Goal: Check status: Check status

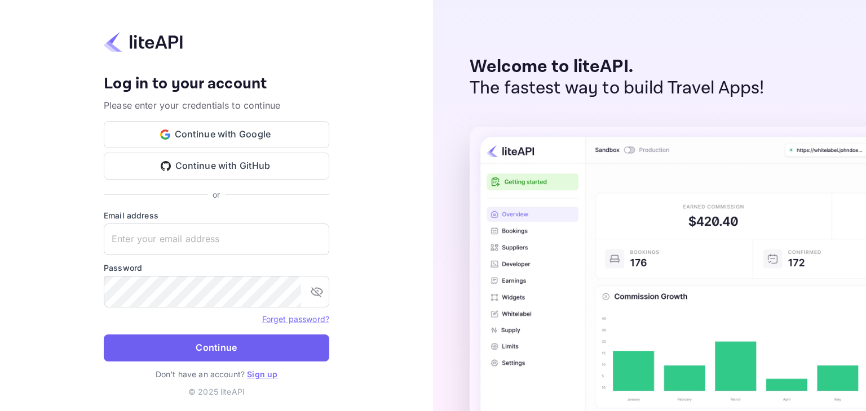
type input "[EMAIL_ADDRESS][DOMAIN_NAME]"
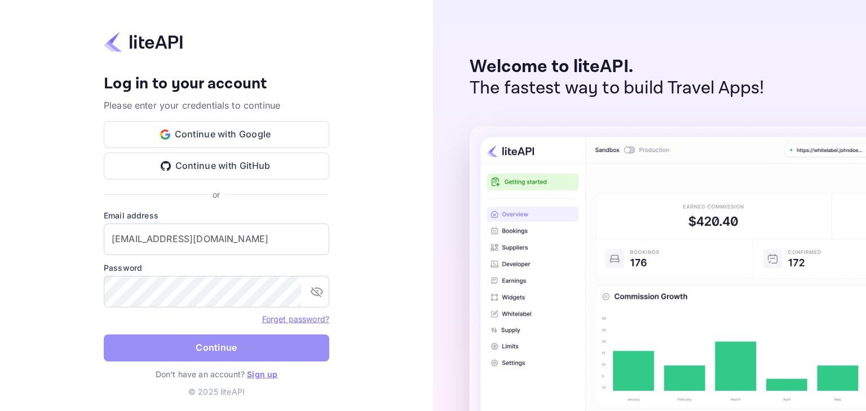
click at [220, 353] on button "Continue" at bounding box center [216, 348] width 225 height 27
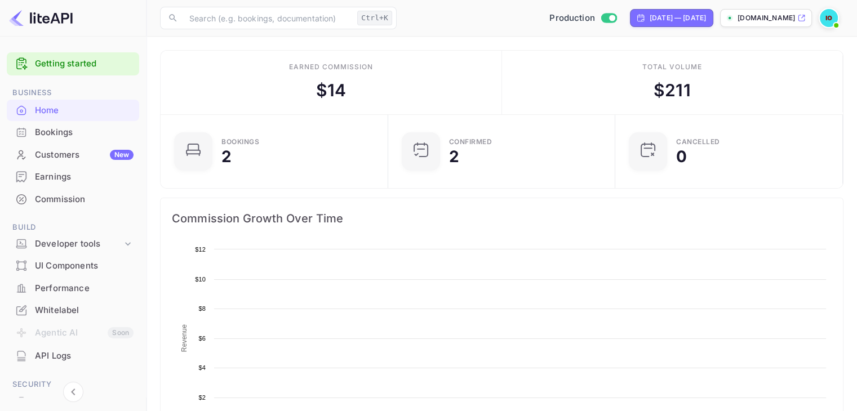
scroll to position [175, 212]
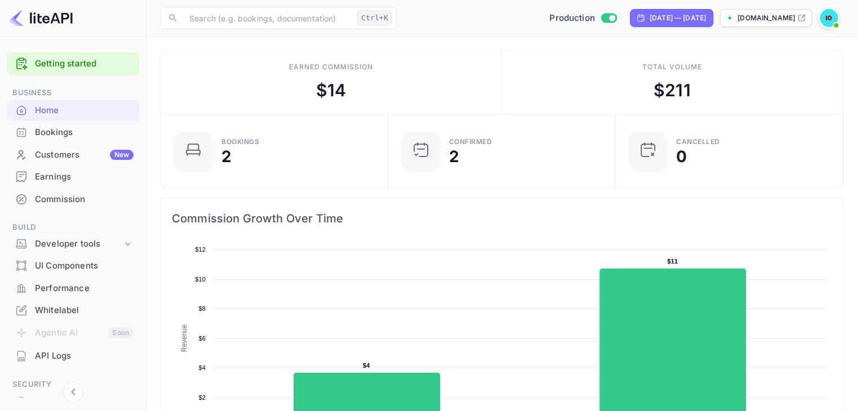
click at [95, 284] on div "Performance" at bounding box center [84, 288] width 99 height 13
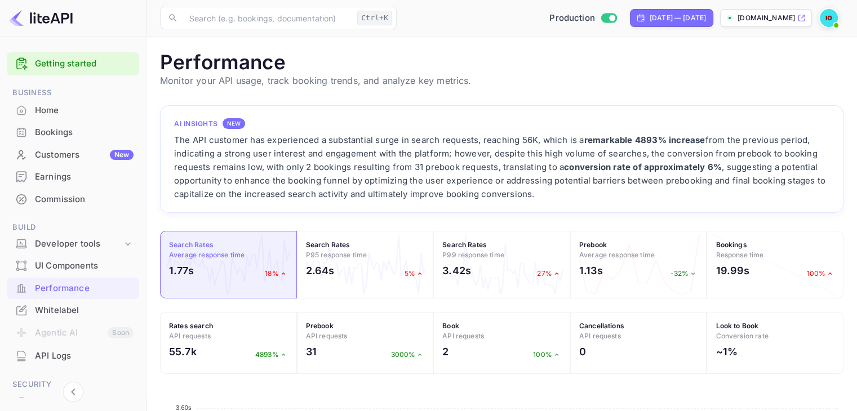
scroll to position [282, 675]
